Goal: Obtain resource: Download file/media

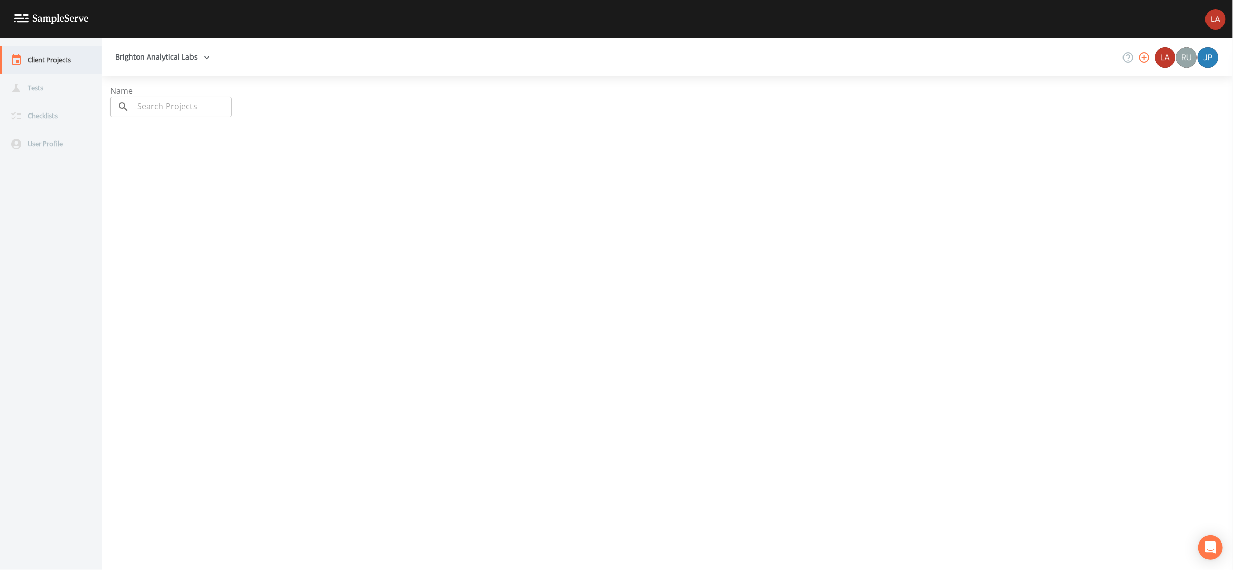
click at [46, 57] on div "Client Projects" at bounding box center [46, 60] width 92 height 28
click at [42, 65] on div "Client Projects" at bounding box center [46, 60] width 92 height 28
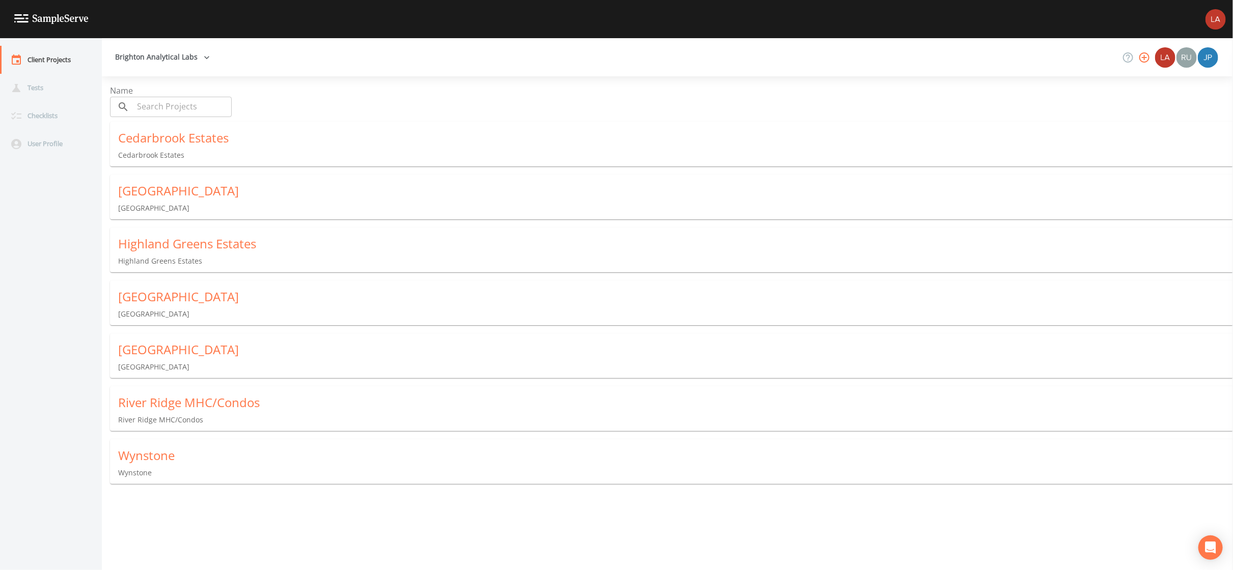
click at [163, 136] on div "Cedarbrook Estates" at bounding box center [675, 138] width 1115 height 16
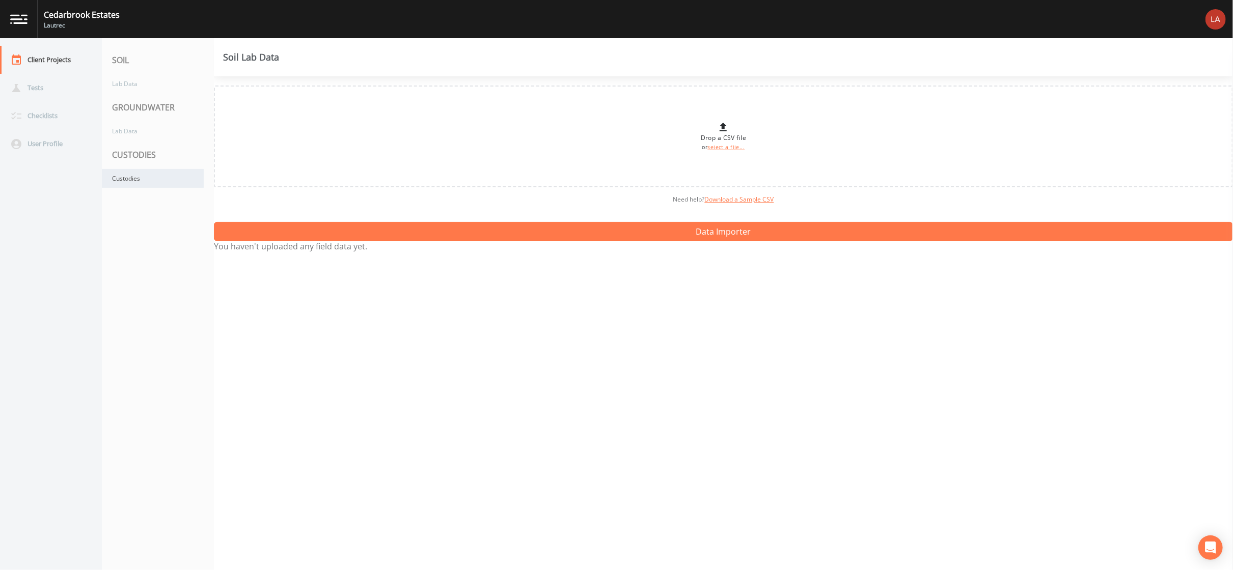
click at [132, 176] on div "Custodies" at bounding box center [153, 178] width 102 height 19
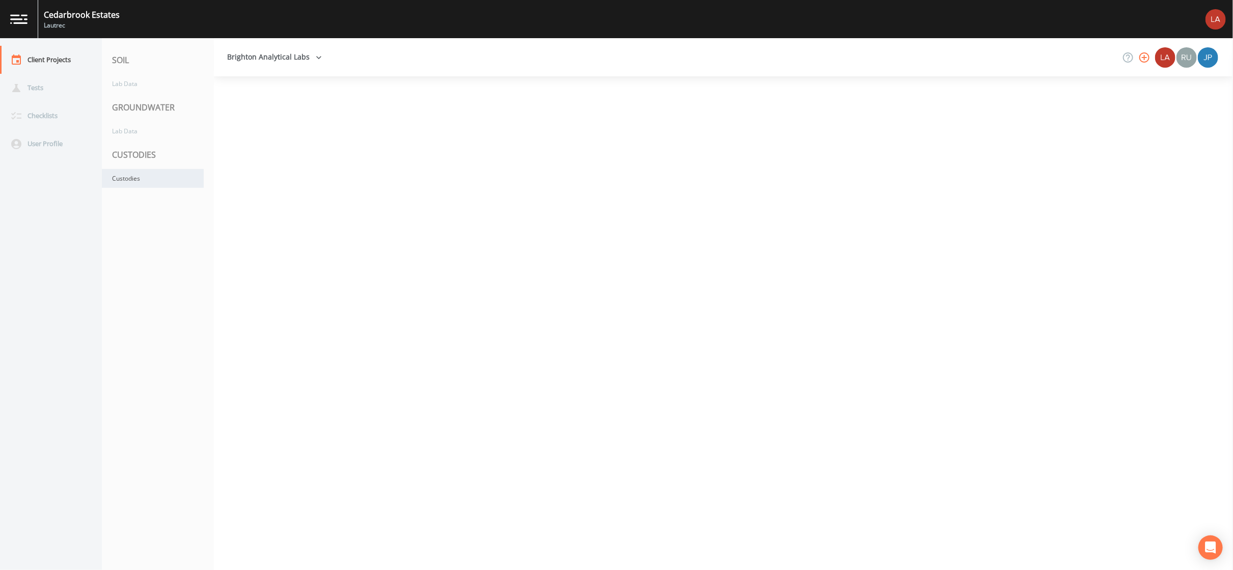
click at [131, 176] on div "Custodies" at bounding box center [153, 178] width 102 height 19
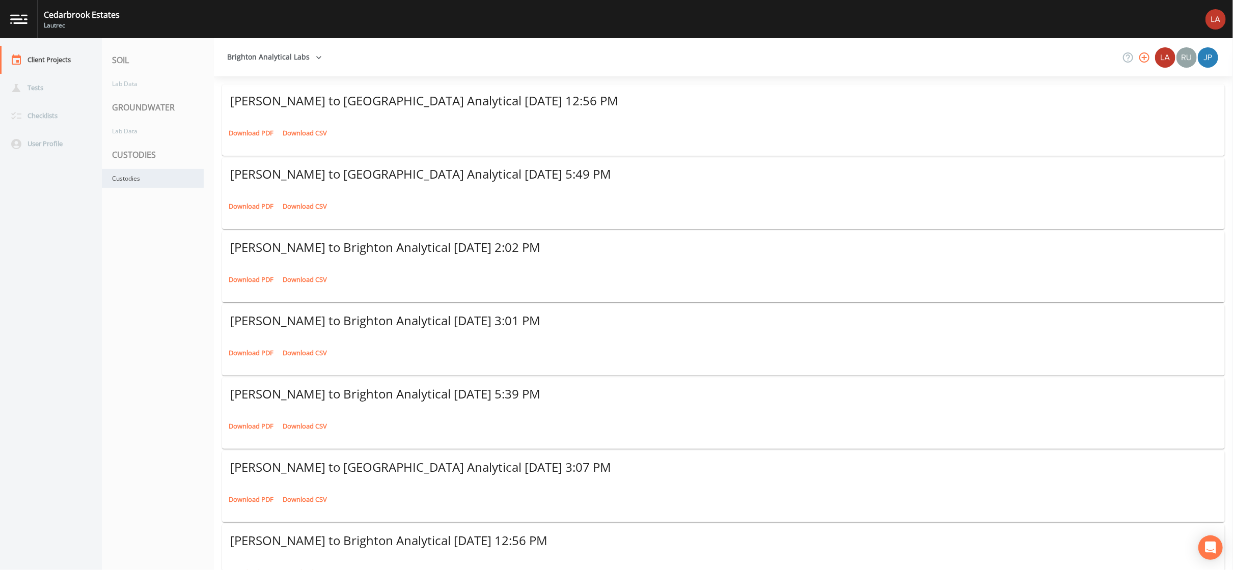
click at [131, 176] on div "Custodies" at bounding box center [153, 178] width 102 height 19
click at [237, 125] on link "Download PDF" at bounding box center [251, 133] width 50 height 16
click at [39, 48] on div "Client Projects" at bounding box center [46, 60] width 92 height 28
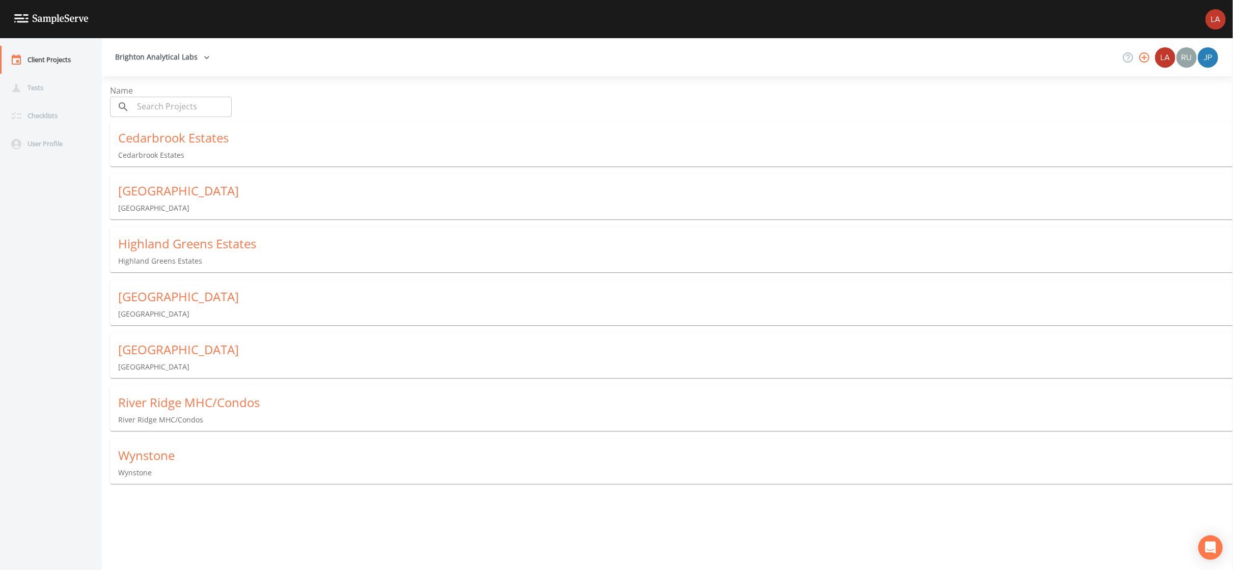
click at [149, 457] on div "Wynstone Wynstone" at bounding box center [675, 462] width 1131 height 47
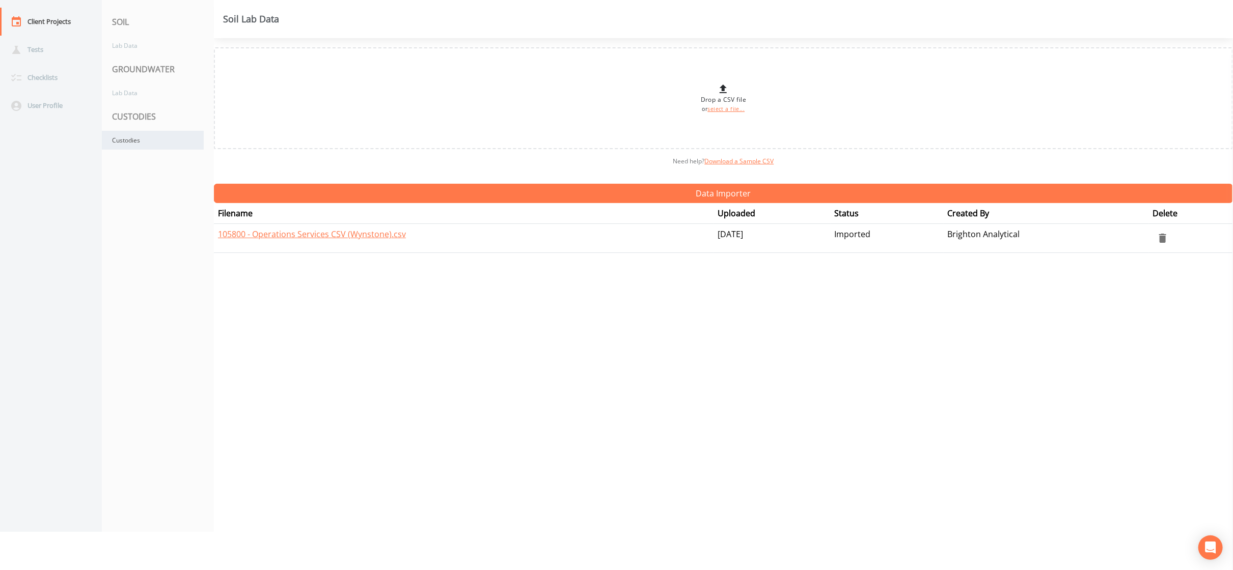
click at [136, 131] on div "Custodies" at bounding box center [153, 140] width 102 height 19
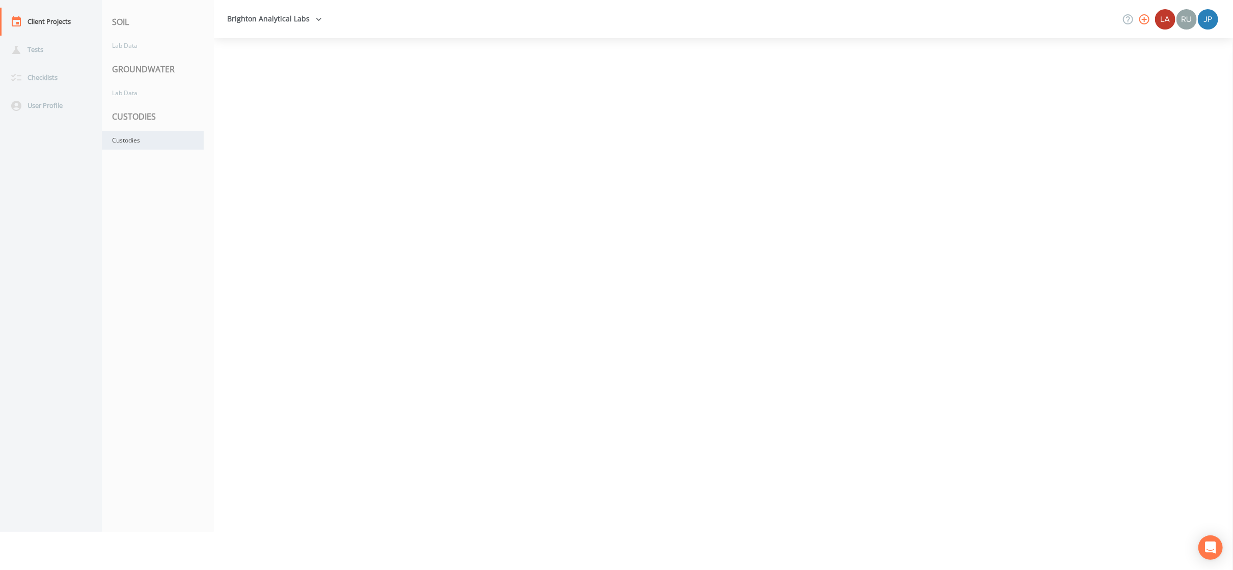
click at [136, 137] on div "Custodies" at bounding box center [153, 140] width 102 height 19
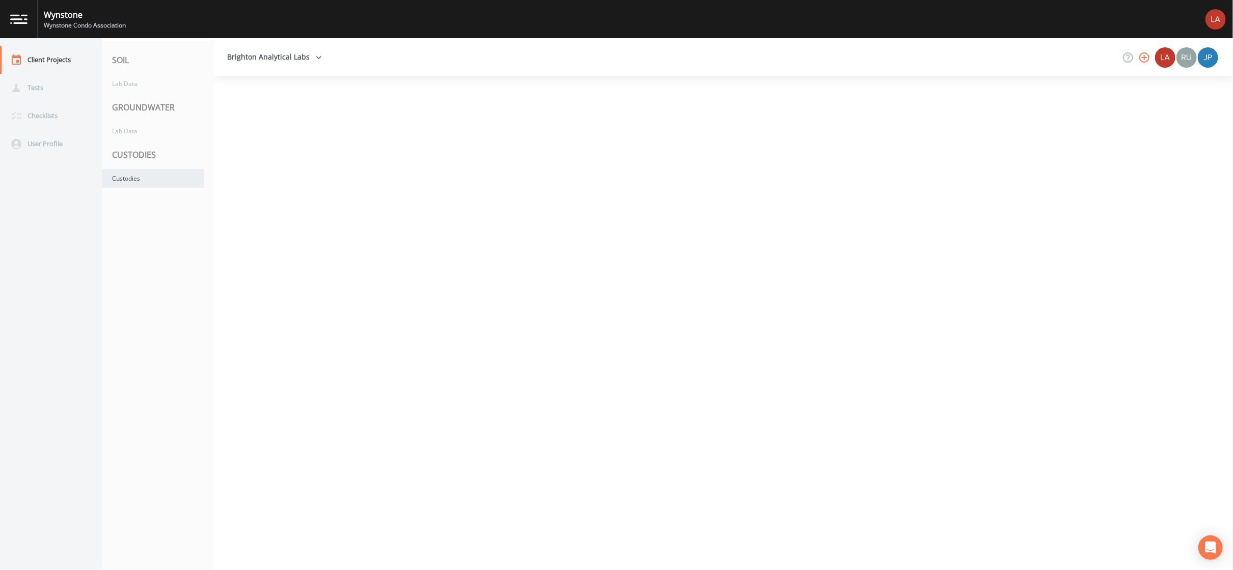
click at [148, 184] on div "Custodies" at bounding box center [153, 178] width 102 height 19
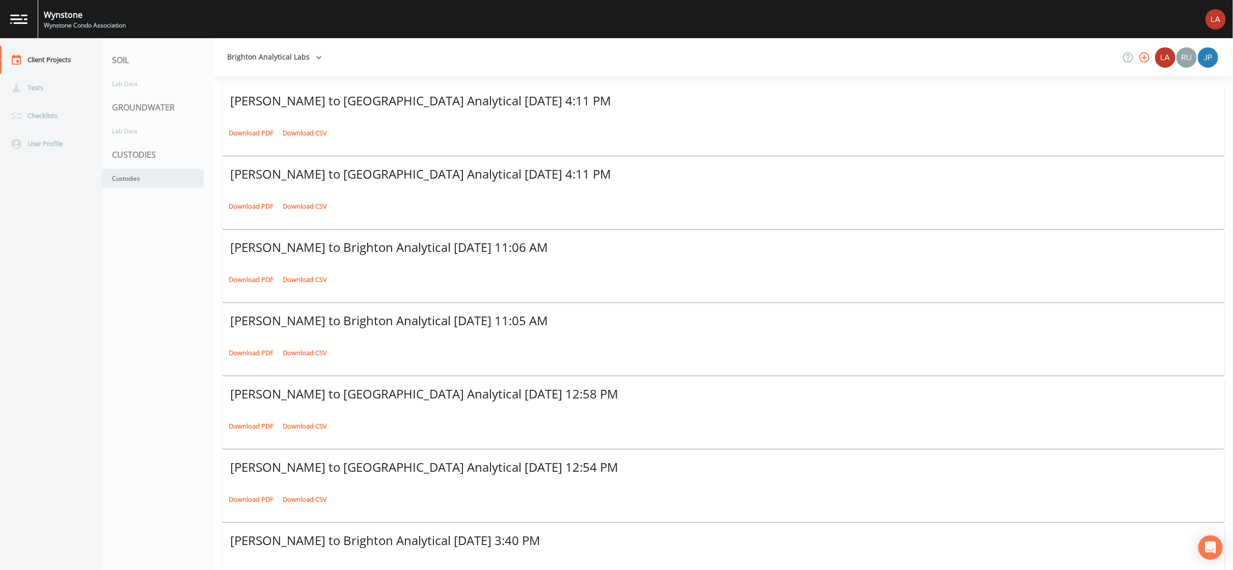
click at [148, 184] on div "Custodies" at bounding box center [153, 178] width 102 height 19
click at [240, 129] on link "Download PDF" at bounding box center [251, 133] width 50 height 16
click at [248, 199] on link "Download PDF" at bounding box center [251, 207] width 50 height 16
